Goal: Navigation & Orientation: Find specific page/section

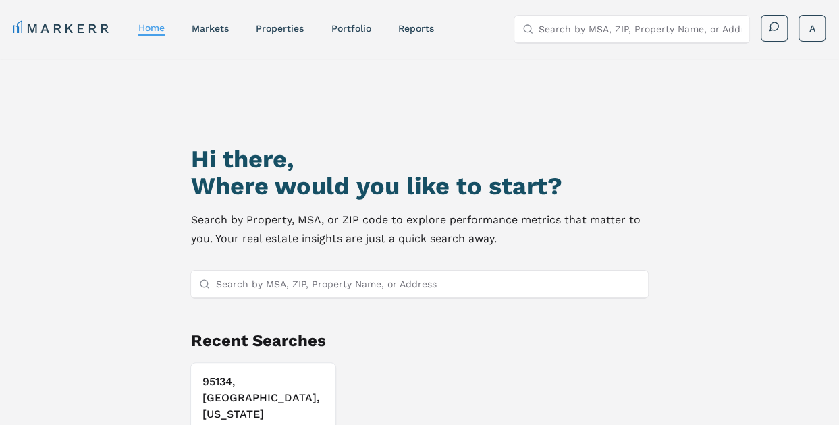
scroll to position [116, 0]
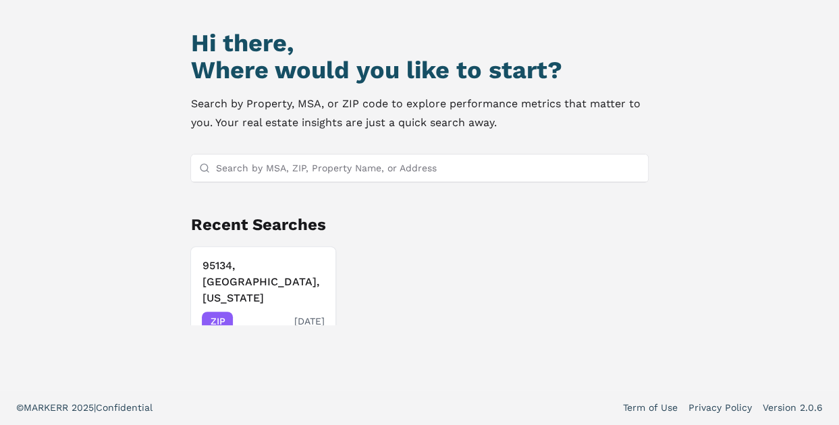
click at [235, 277] on h3 "95134, [GEOGRAPHIC_DATA], [US_STATE]" at bounding box center [263, 282] width 122 height 49
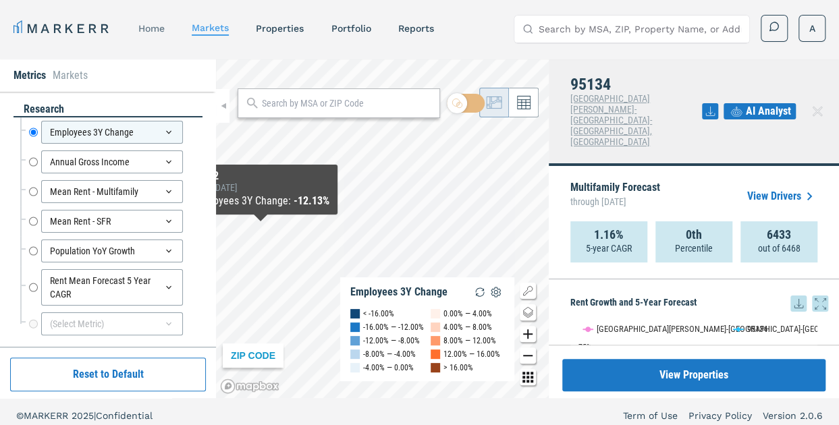
click at [153, 30] on link "home" at bounding box center [151, 28] width 26 height 11
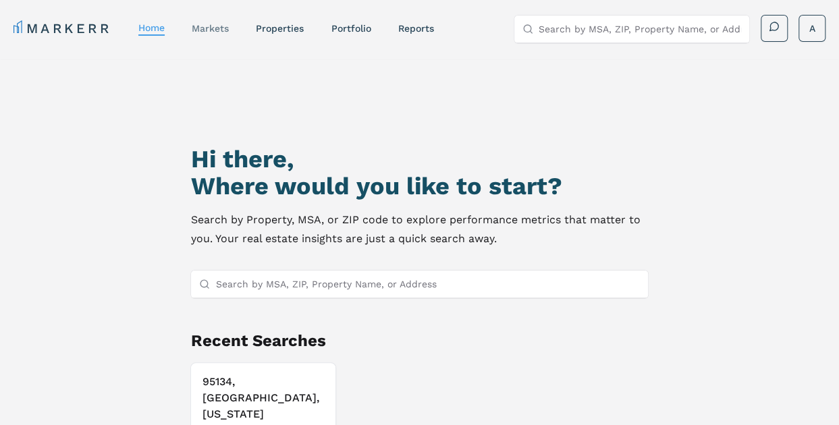
click at [218, 30] on link "markets" at bounding box center [210, 28] width 37 height 11
